Goal: Find specific page/section: Find specific page/section

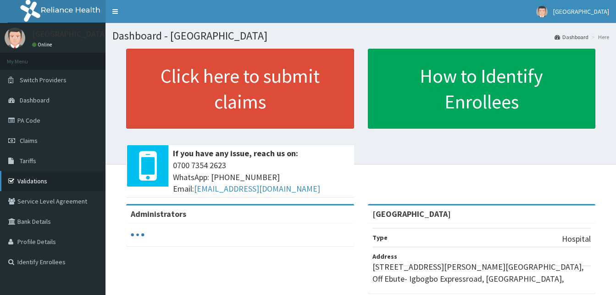
drag, startPoint x: 0, startPoint y: 0, endPoint x: 28, endPoint y: 183, distance: 184.7
click at [28, 183] on link "Validations" at bounding box center [53, 181] width 106 height 20
click at [36, 181] on link "Validations" at bounding box center [53, 181] width 106 height 20
click at [28, 177] on link "Validations" at bounding box center [53, 181] width 106 height 20
click at [28, 178] on link "Validations" at bounding box center [53, 181] width 106 height 20
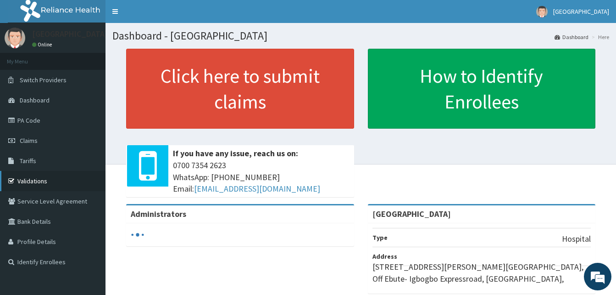
click at [31, 181] on link "Validations" at bounding box center [53, 181] width 106 height 20
click at [24, 121] on link "PA Code" at bounding box center [53, 120] width 106 height 20
click at [28, 120] on link "PA Code" at bounding box center [53, 120] width 106 height 20
